Goal: Information Seeking & Learning: Understand process/instructions

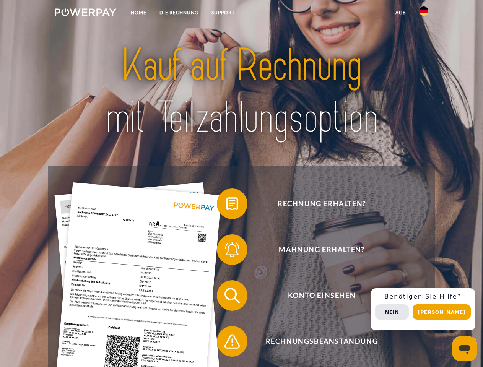
click at [85, 13] on img at bounding box center [86, 12] width 62 height 8
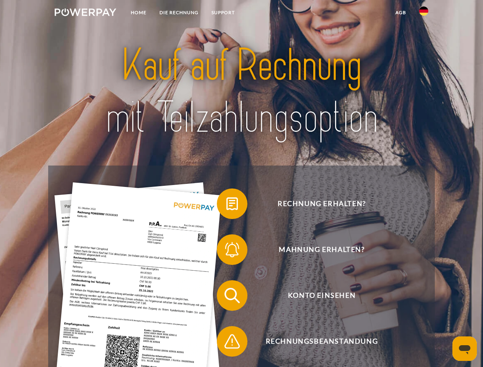
click at [424, 13] on img at bounding box center [423, 11] width 9 height 9
click at [400, 13] on link "agb" at bounding box center [401, 13] width 24 height 14
click at [226, 205] on span at bounding box center [221, 204] width 38 height 38
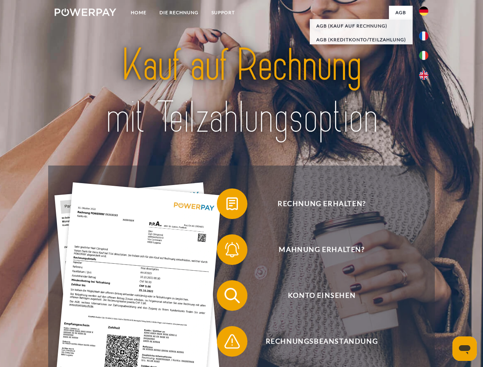
click at [226, 251] on span at bounding box center [221, 250] width 38 height 38
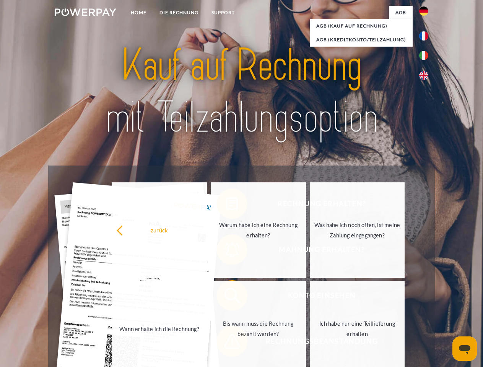
click at [226, 297] on link "Bis wann muss die Rechnung bezahlt werden?" at bounding box center [258, 329] width 95 height 96
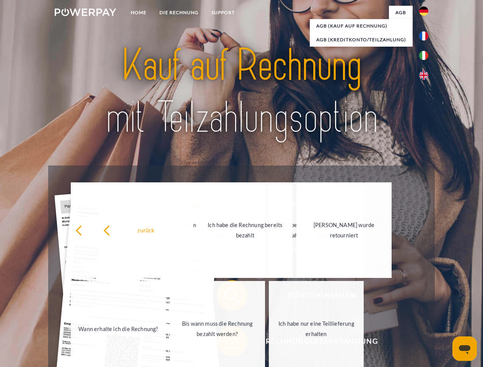
click at [226, 343] on span at bounding box center [221, 341] width 38 height 38
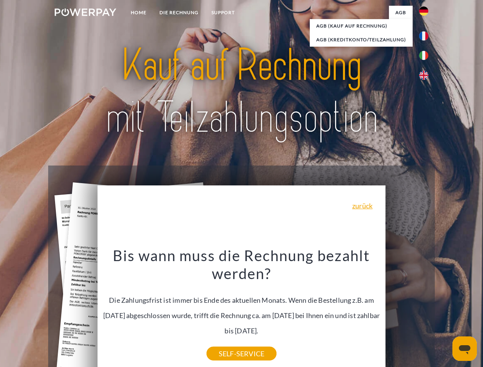
click at [426, 309] on div "Rechnung erhalten? Mahnung erhalten? Konto einsehen" at bounding box center [241, 319] width 386 height 306
click at [407, 311] on span "Konto einsehen" at bounding box center [321, 295] width 187 height 31
click at [444, 312] on header "Home DIE RECHNUNG SUPPORT" at bounding box center [241, 264] width 483 height 528
